Goal: Navigation & Orientation: Understand site structure

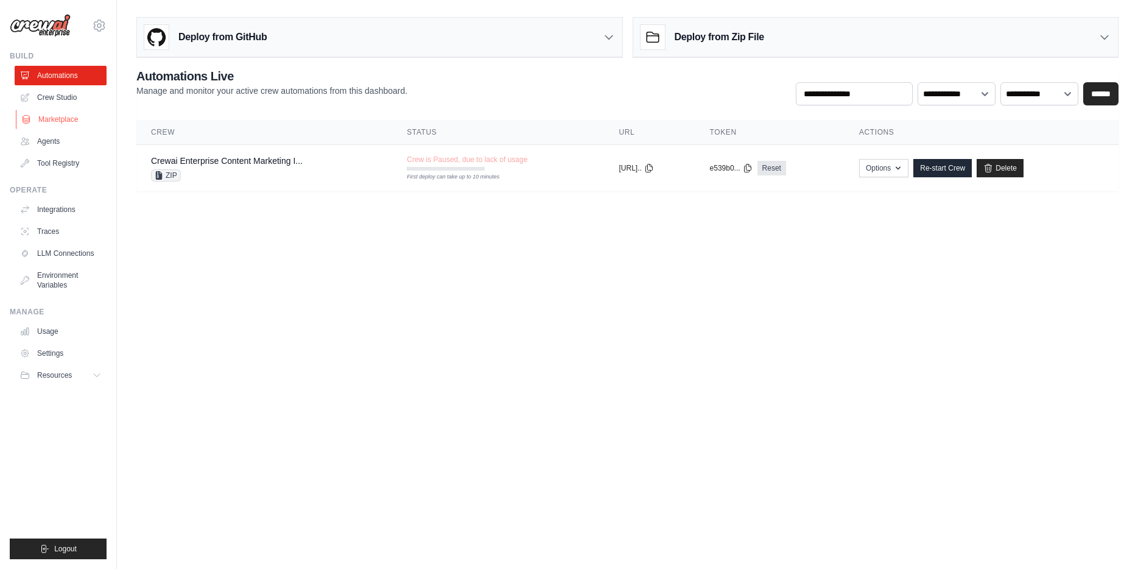
click at [75, 122] on link "Marketplace" at bounding box center [62, 119] width 92 height 19
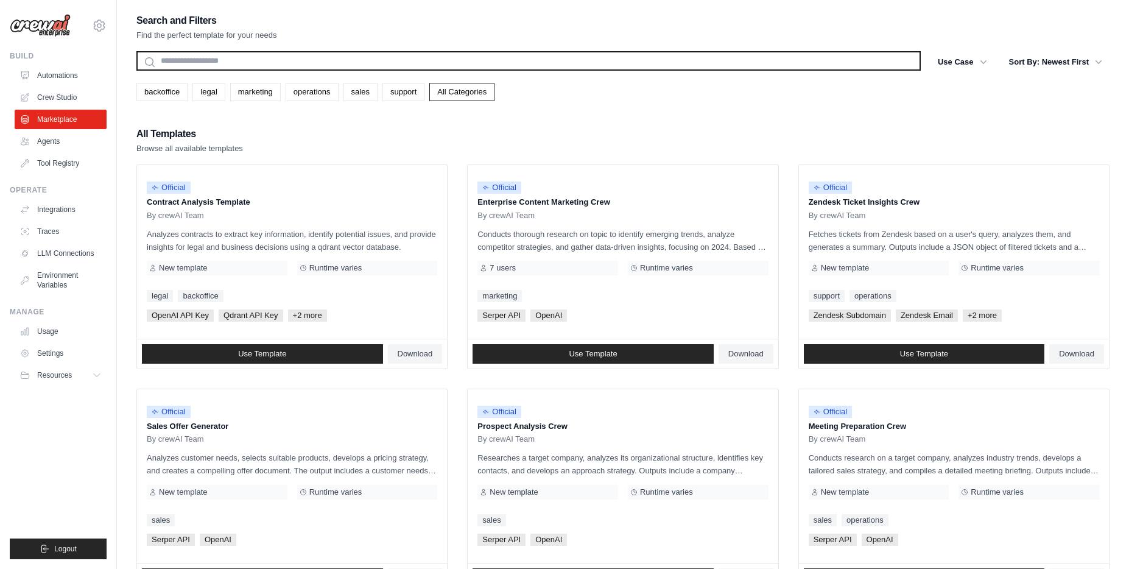
click at [227, 62] on input "text" at bounding box center [528, 60] width 784 height 19
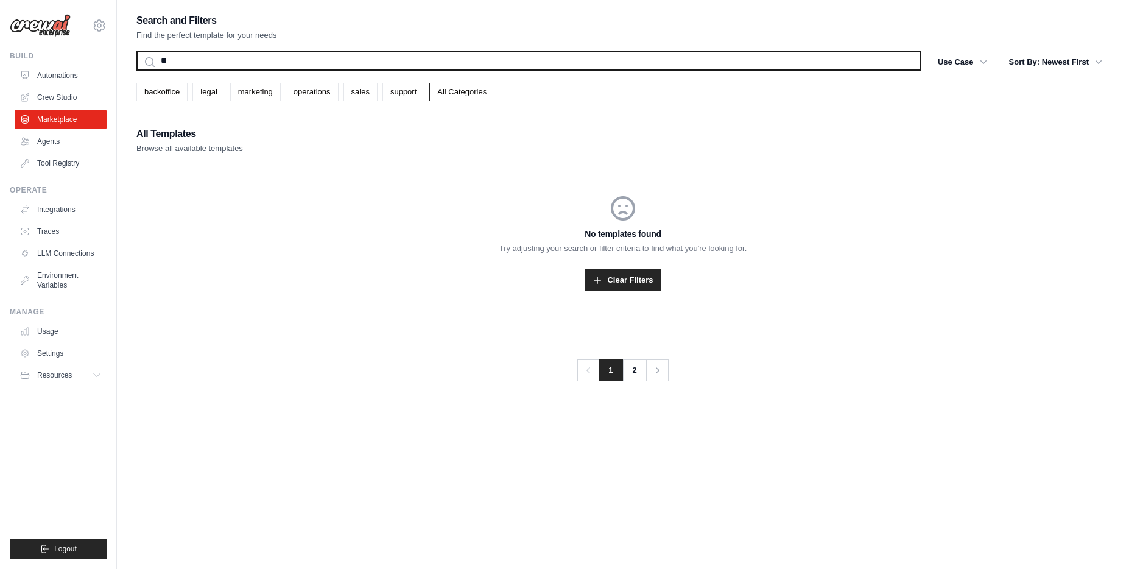
type input "*"
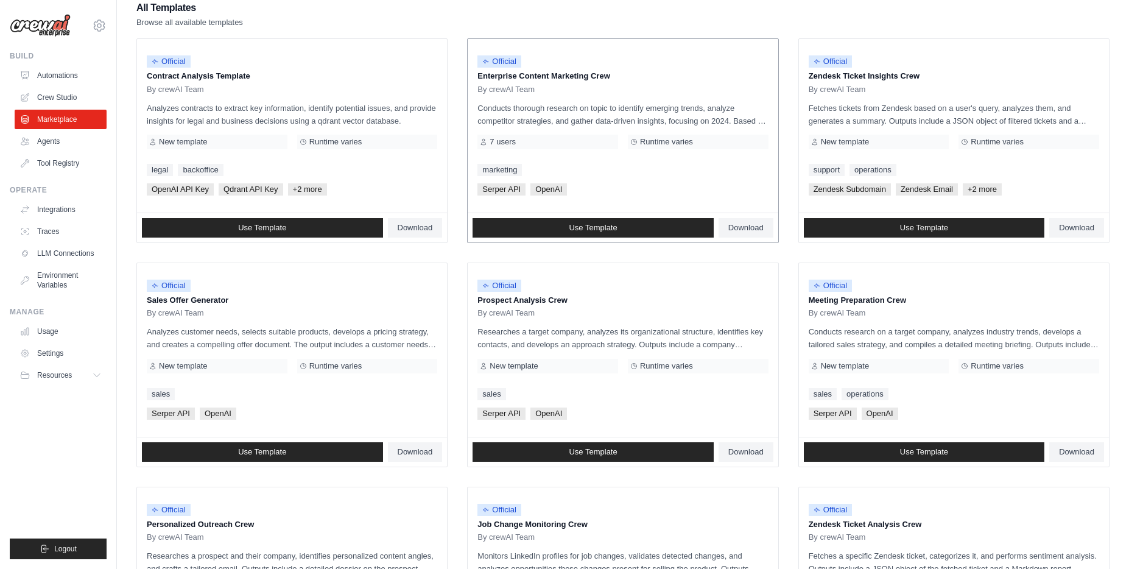
scroll to position [181, 0]
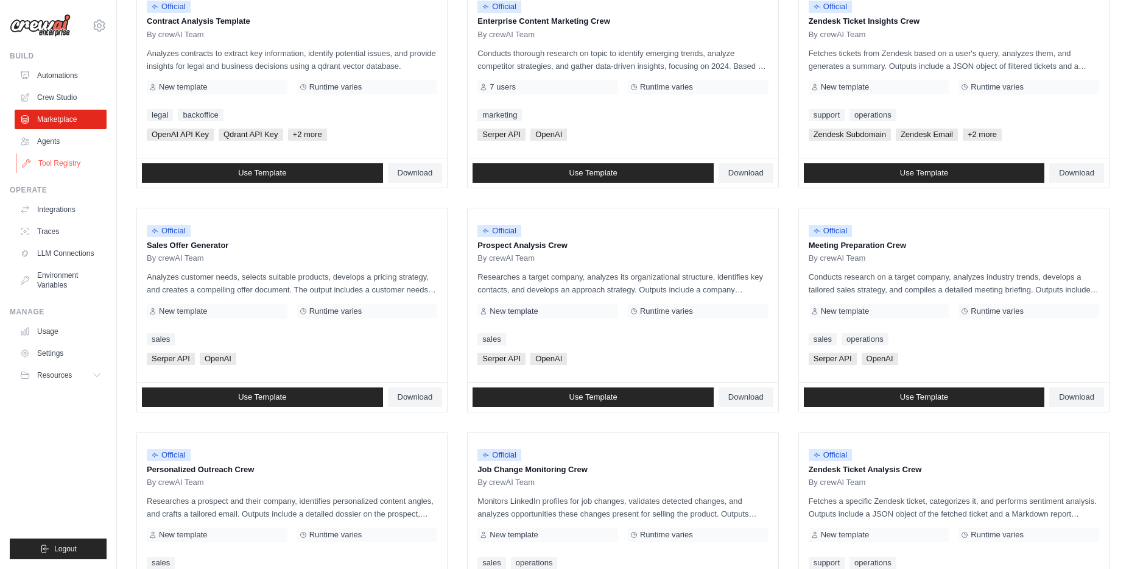
click at [46, 164] on link "Tool Registry" at bounding box center [62, 162] width 92 height 19
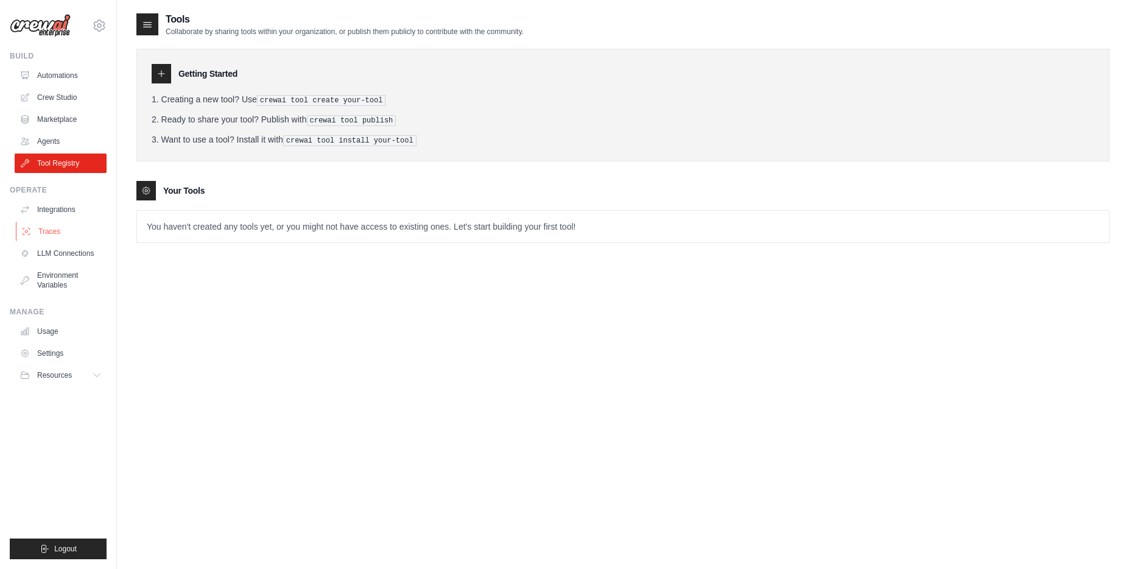
click at [43, 234] on link "Traces" at bounding box center [62, 231] width 92 height 19
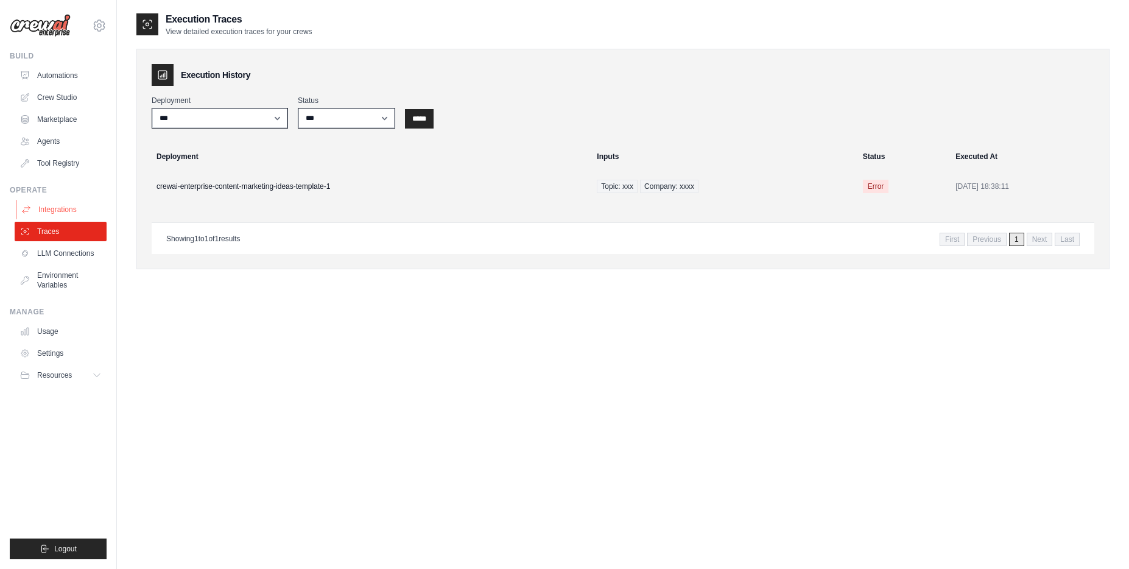
click at [62, 207] on link "Integrations" at bounding box center [62, 209] width 92 height 19
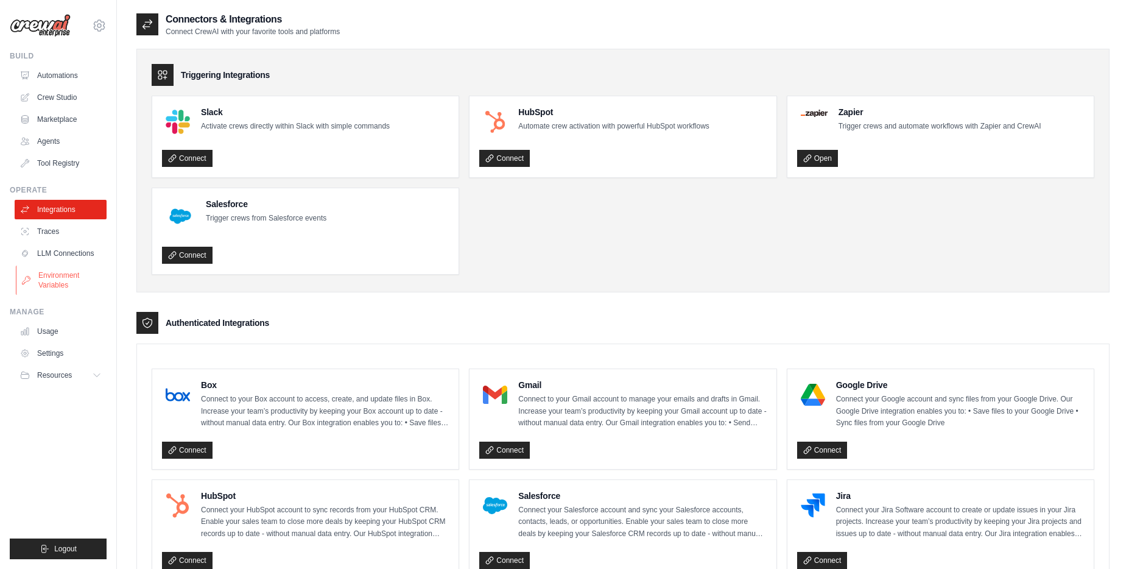
click at [76, 281] on link "Environment Variables" at bounding box center [62, 280] width 92 height 29
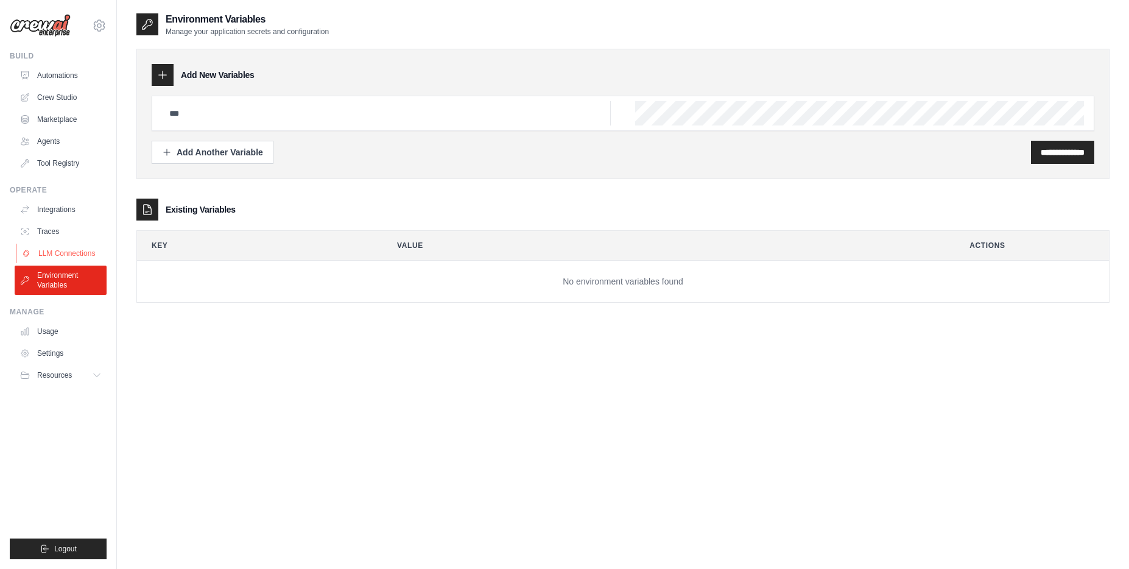
click at [77, 253] on link "LLM Connections" at bounding box center [62, 253] width 92 height 19
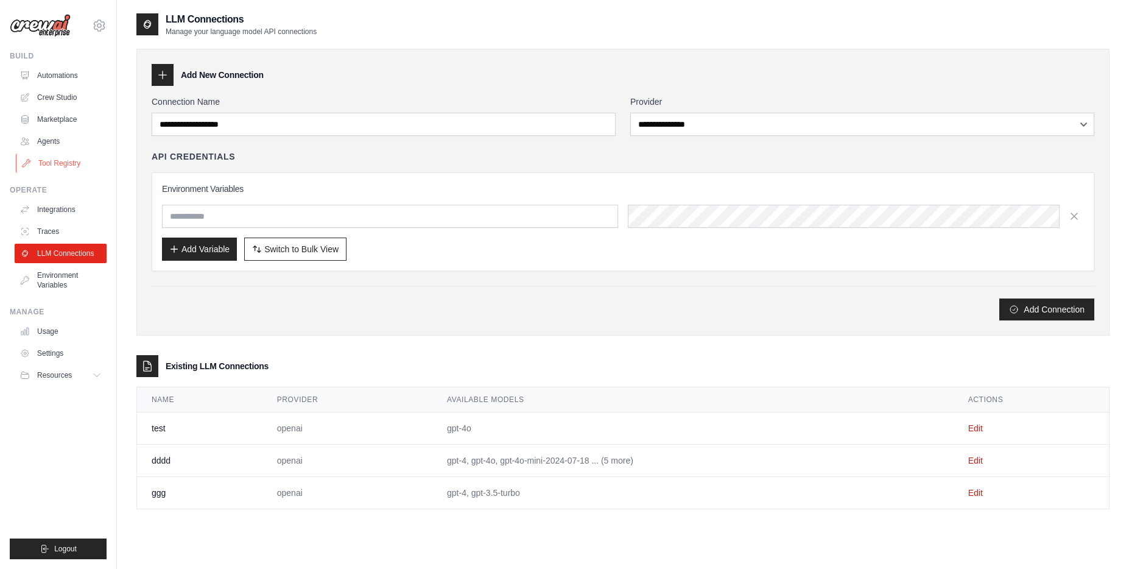
click at [74, 163] on link "Tool Registry" at bounding box center [62, 162] width 92 height 19
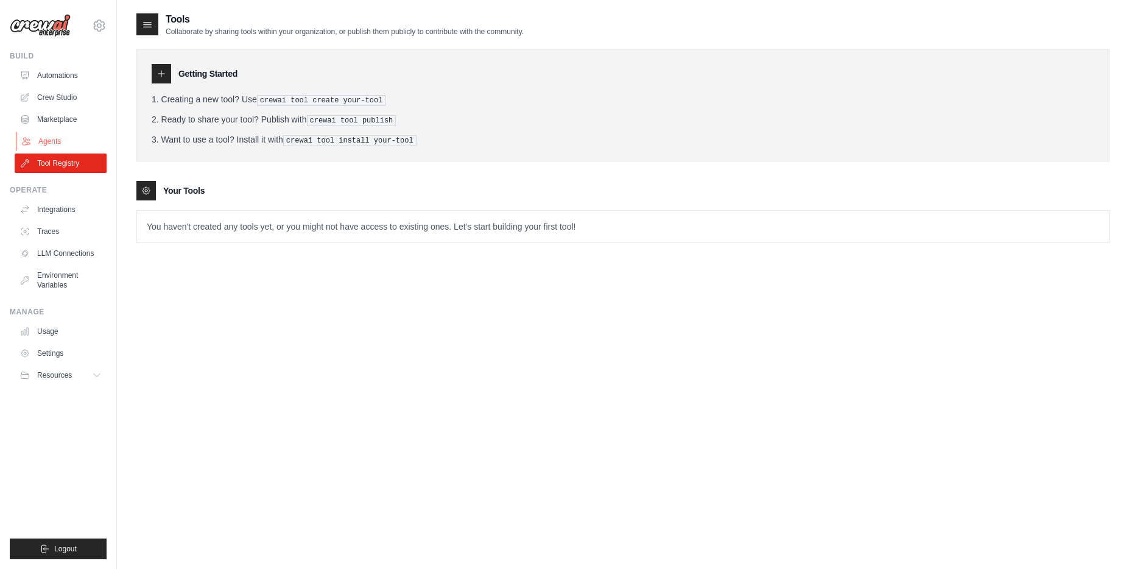
click at [71, 140] on link "Agents" at bounding box center [62, 141] width 92 height 19
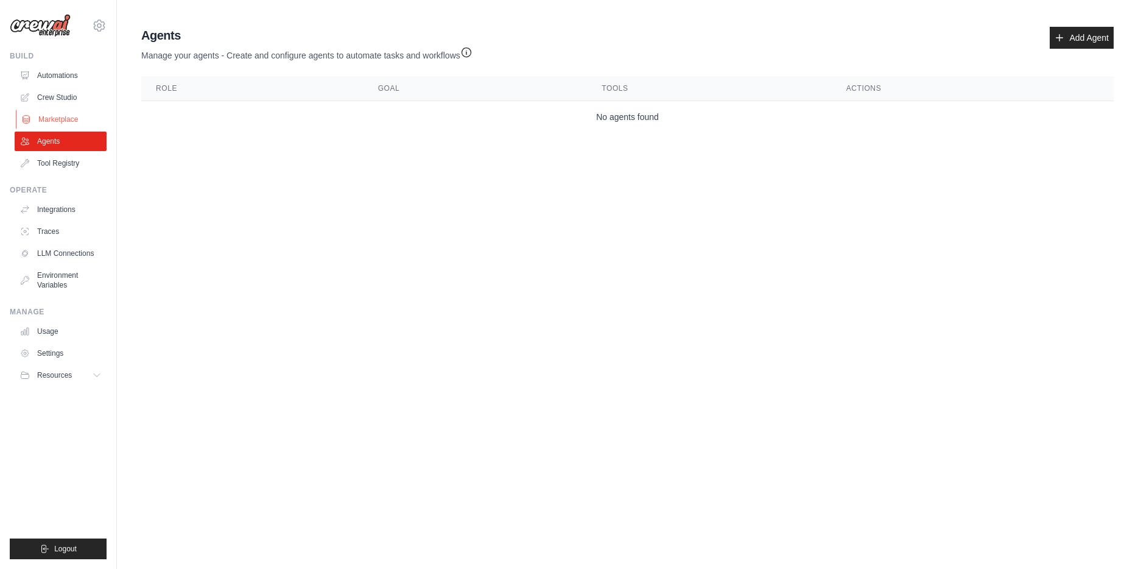
click at [71, 116] on link "Marketplace" at bounding box center [62, 119] width 92 height 19
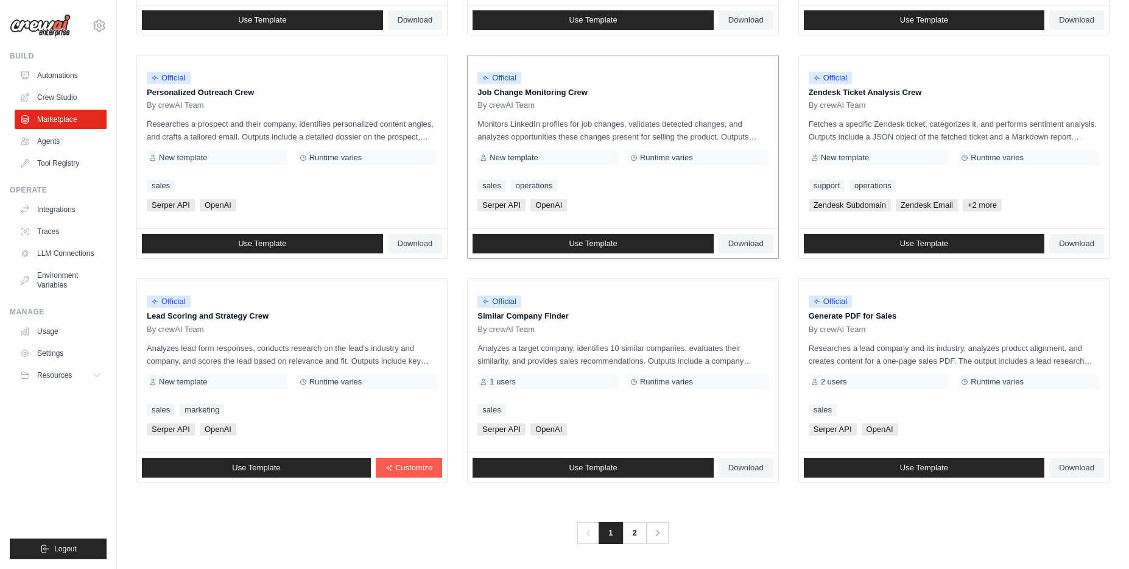
scroll to position [560, 0]
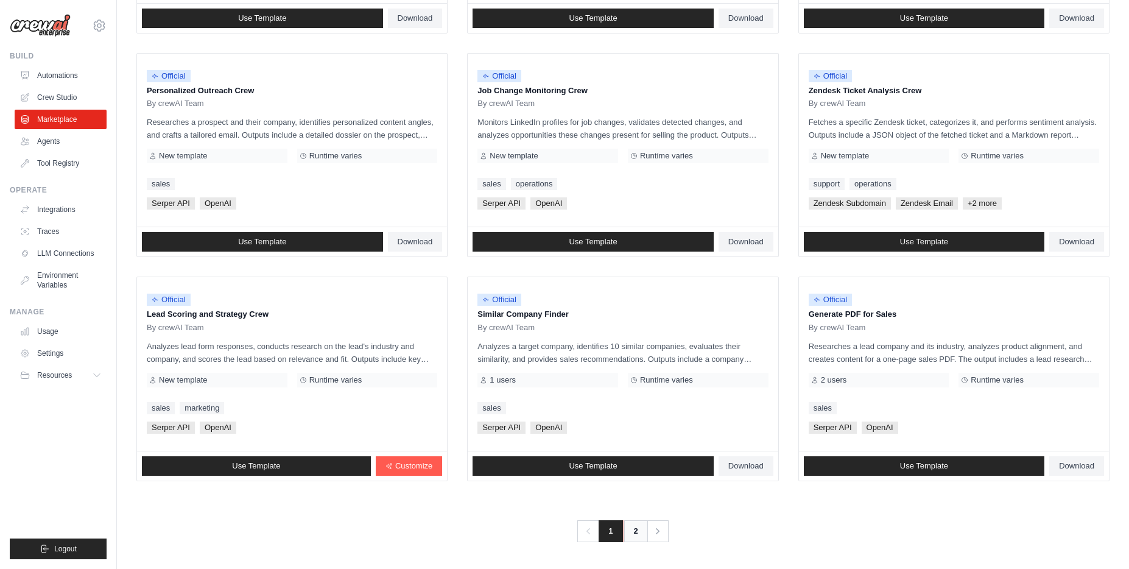
click at [636, 534] on link "2" at bounding box center [636, 531] width 24 height 22
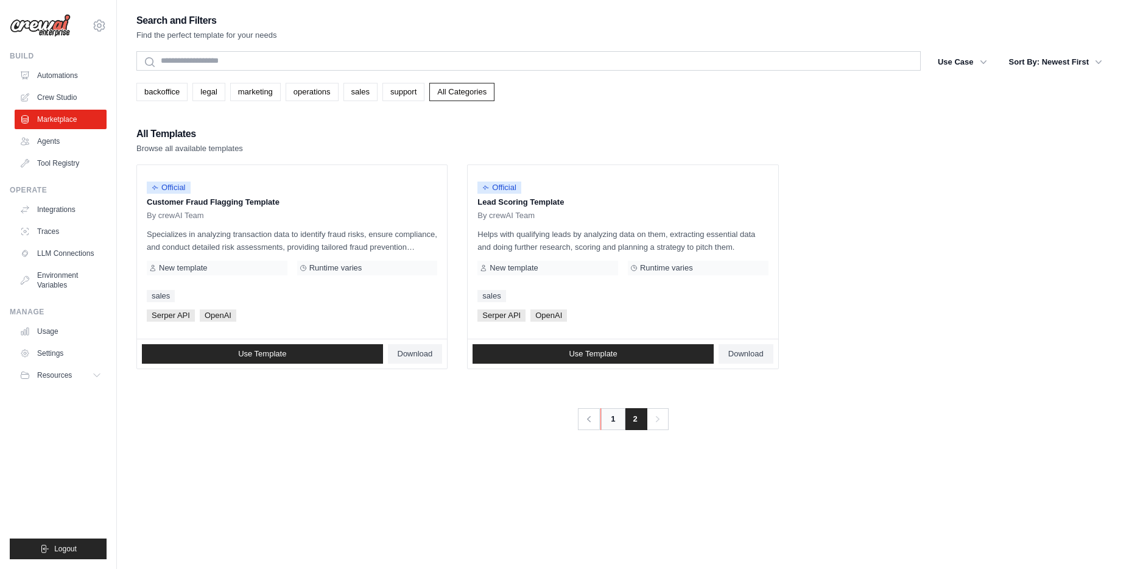
click at [611, 414] on link "1" at bounding box center [612, 419] width 24 height 22
